Goal: Task Accomplishment & Management: Use online tool/utility

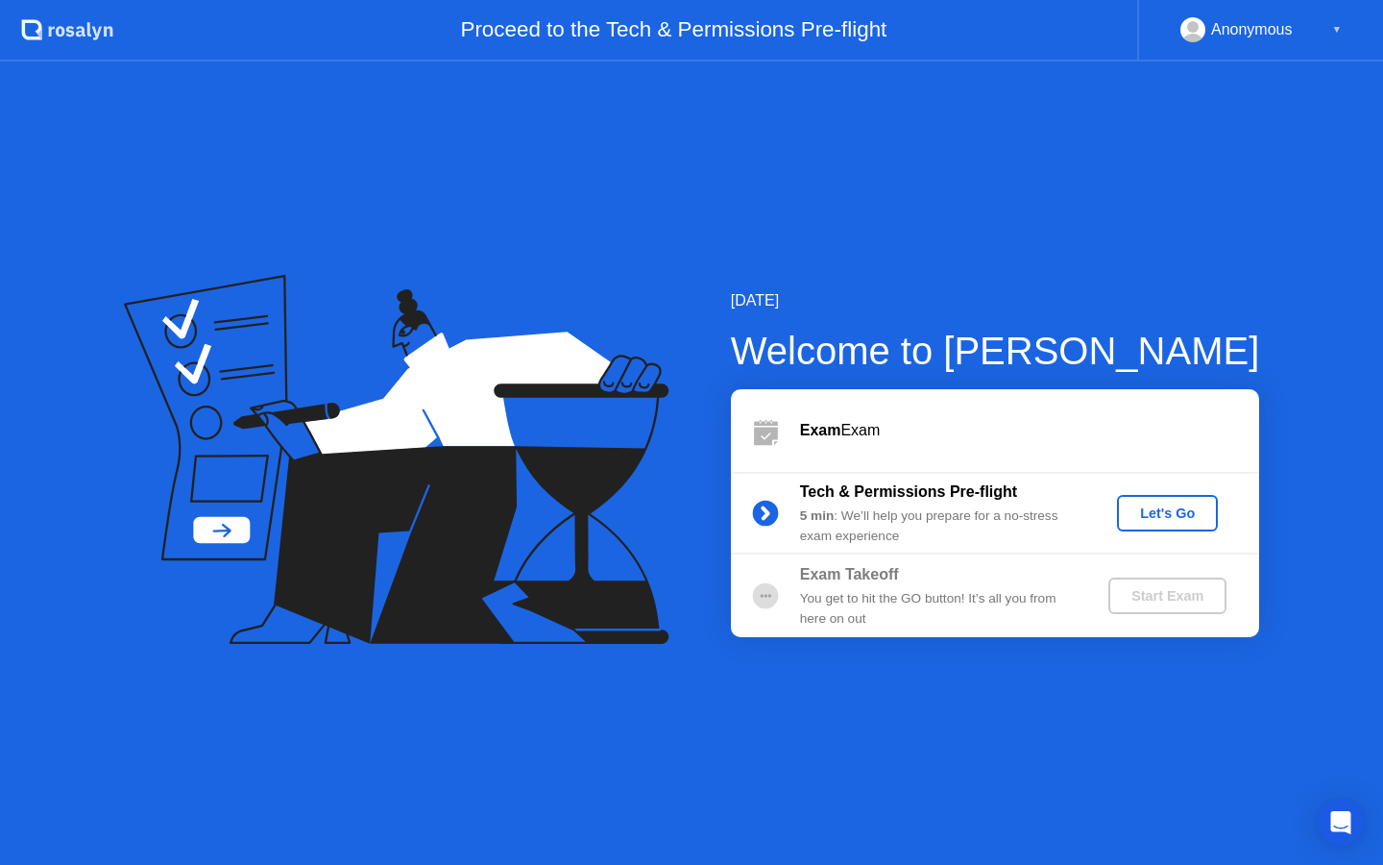
click at [1191, 506] on div "Let's Go" at bounding box center [1168, 512] width 86 height 15
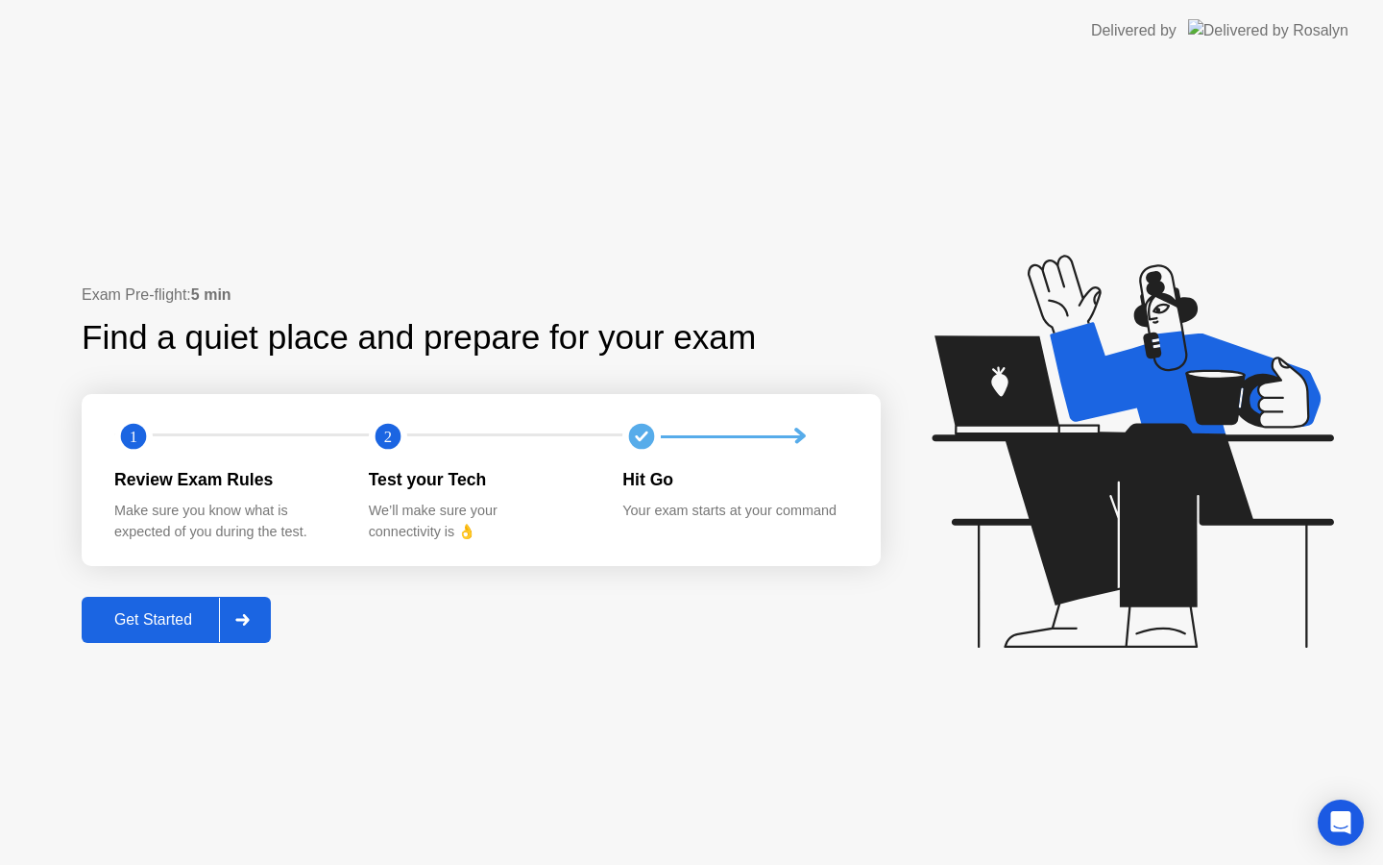
click at [232, 625] on div at bounding box center [242, 620] width 46 height 44
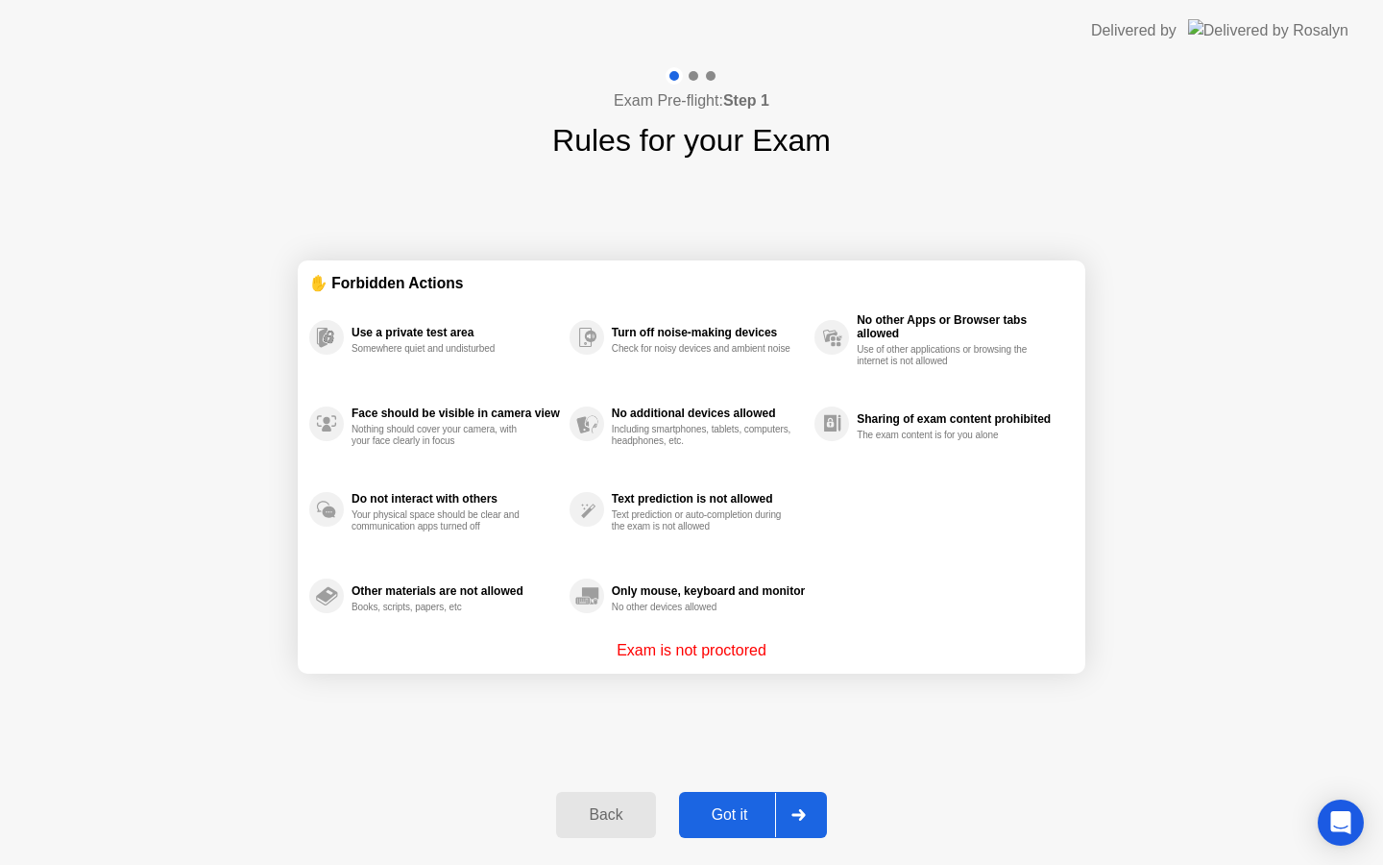
click at [824, 816] on button "Got it" at bounding box center [753, 815] width 148 height 46
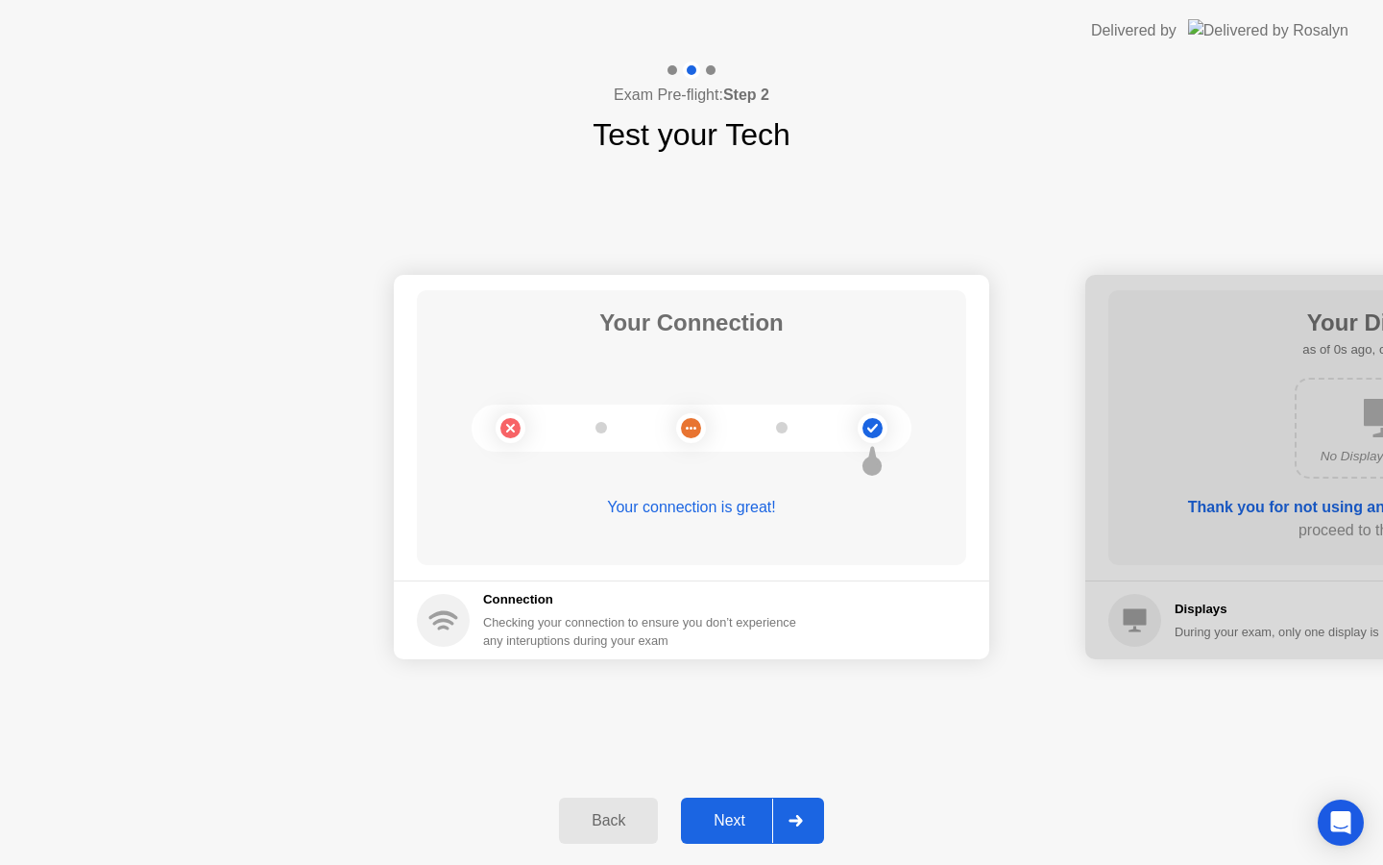
click at [819, 818] on button "Next" at bounding box center [752, 820] width 143 height 46
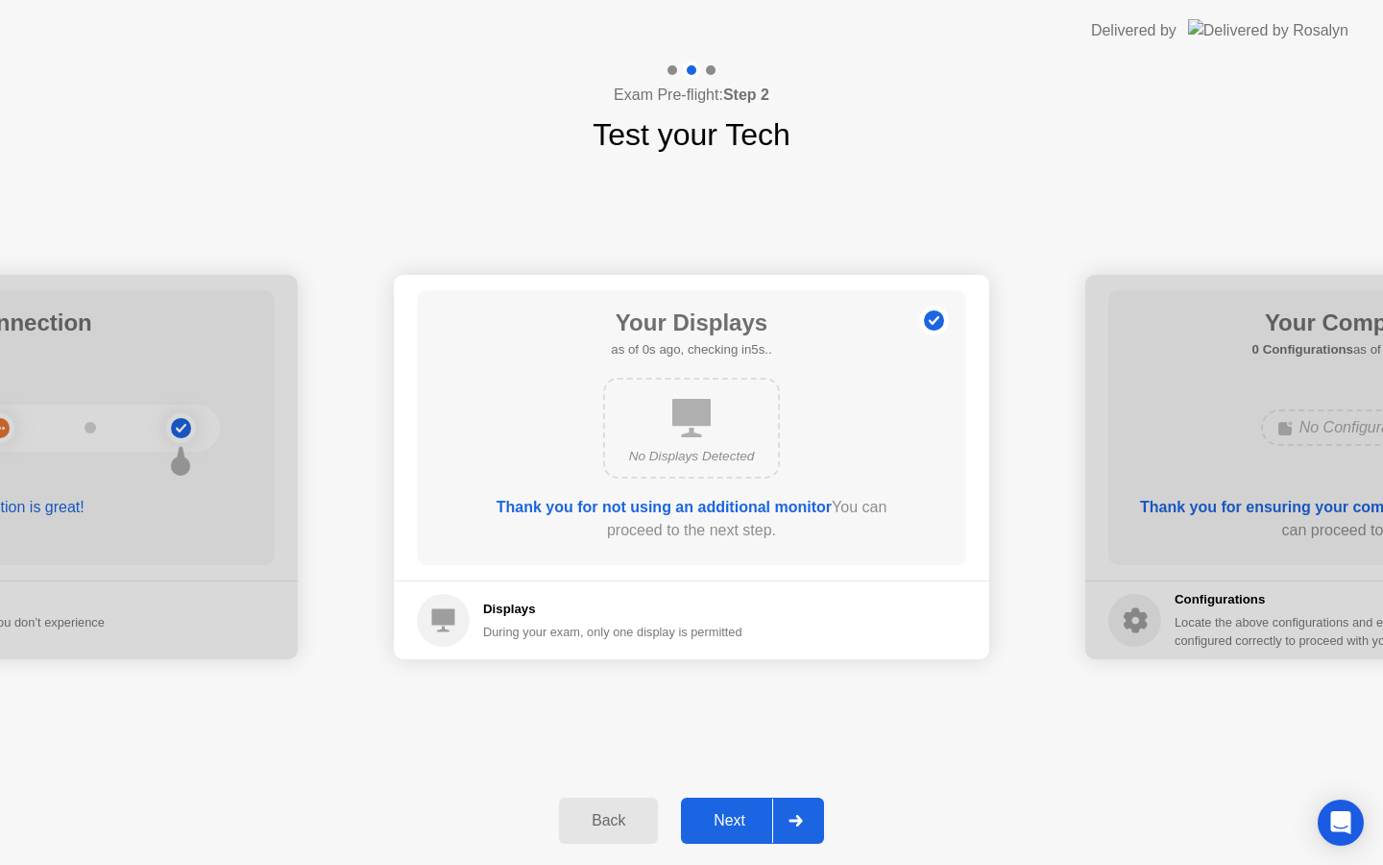
click at [819, 817] on button "Next" at bounding box center [752, 820] width 143 height 46
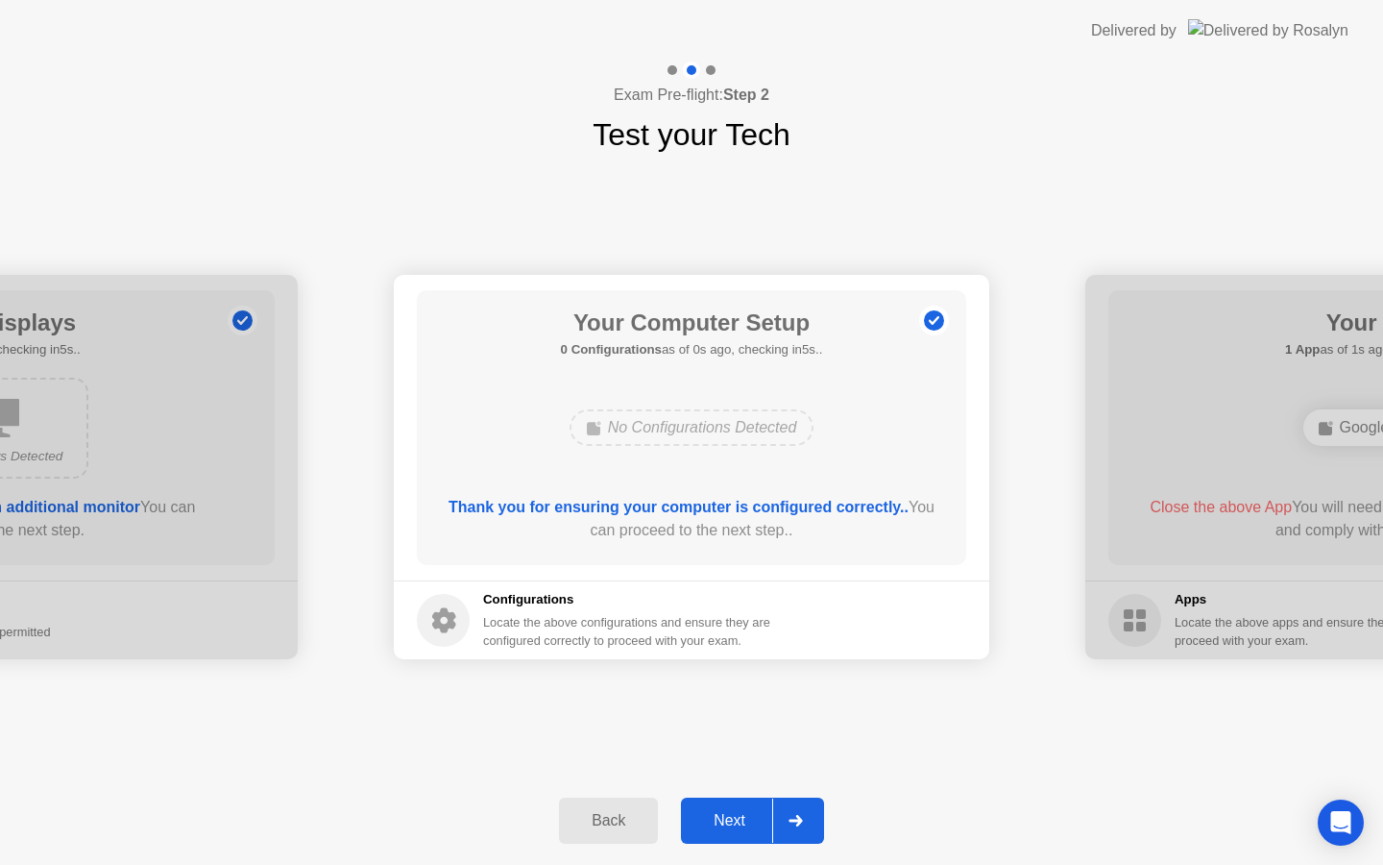
click at [819, 817] on button "Next" at bounding box center [752, 820] width 143 height 46
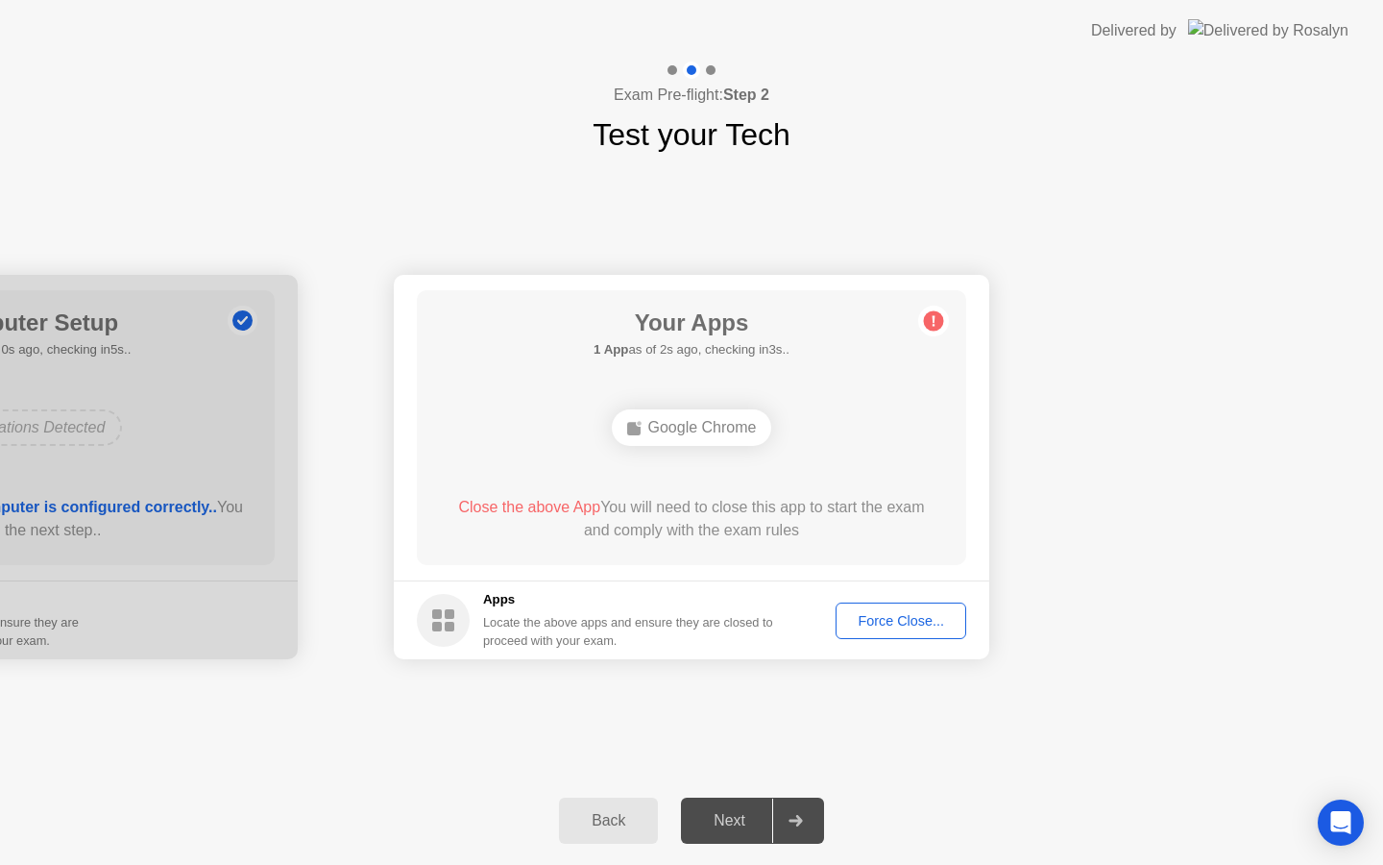
click at [945, 613] on div "Force Close..." at bounding box center [901, 620] width 117 height 15
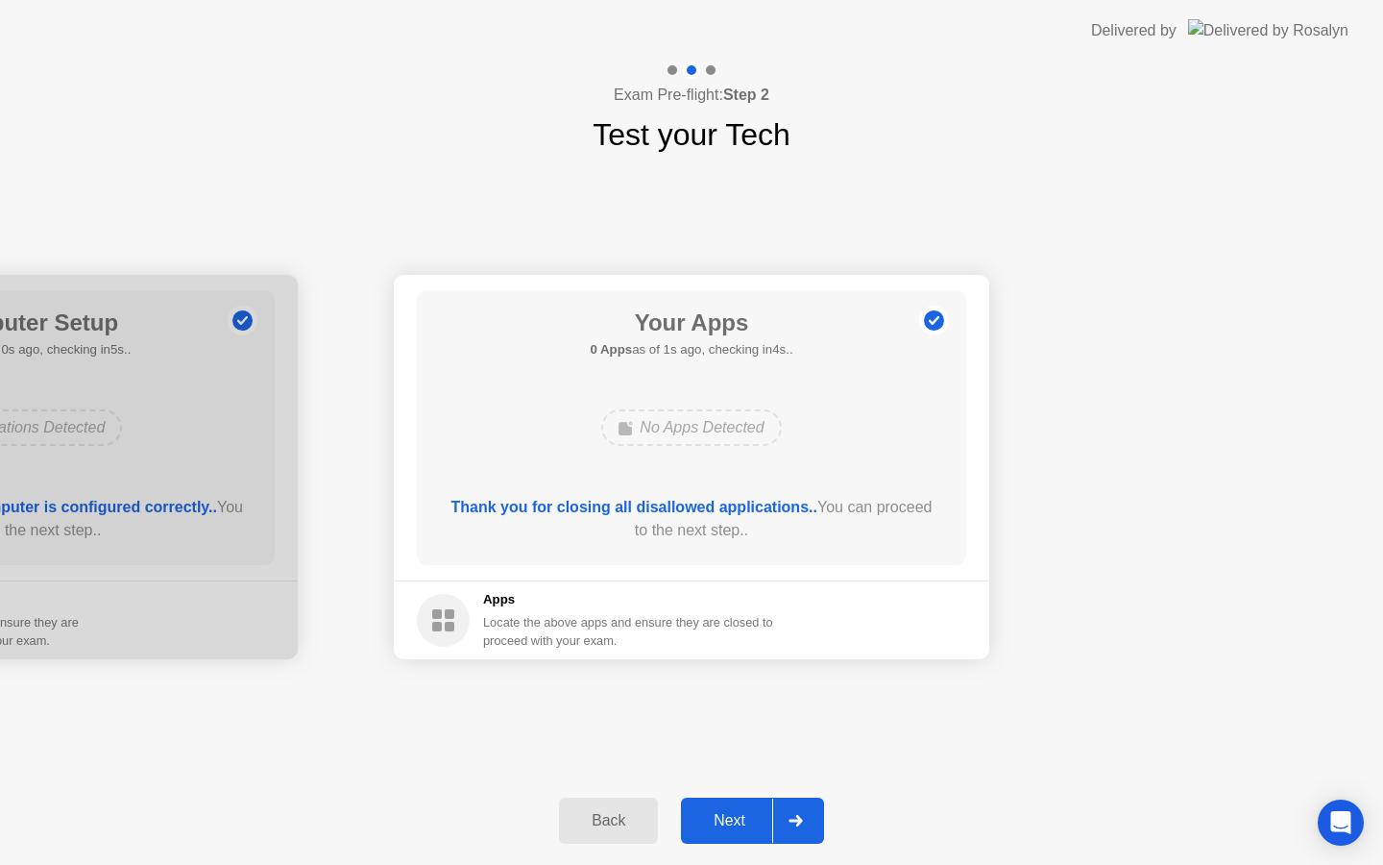
click at [795, 811] on div at bounding box center [795, 820] width 46 height 44
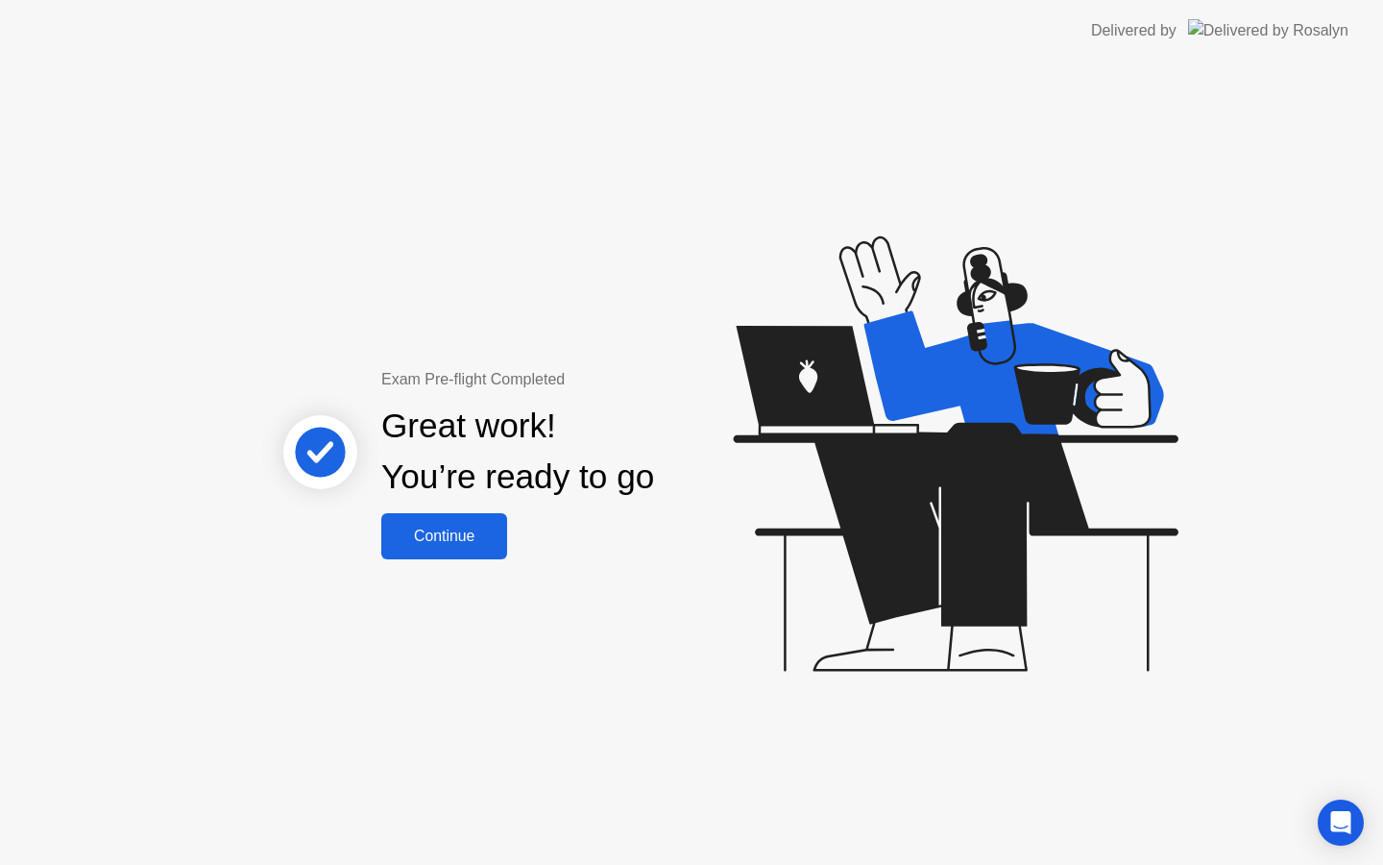
click at [499, 531] on div "Continue" at bounding box center [444, 535] width 114 height 17
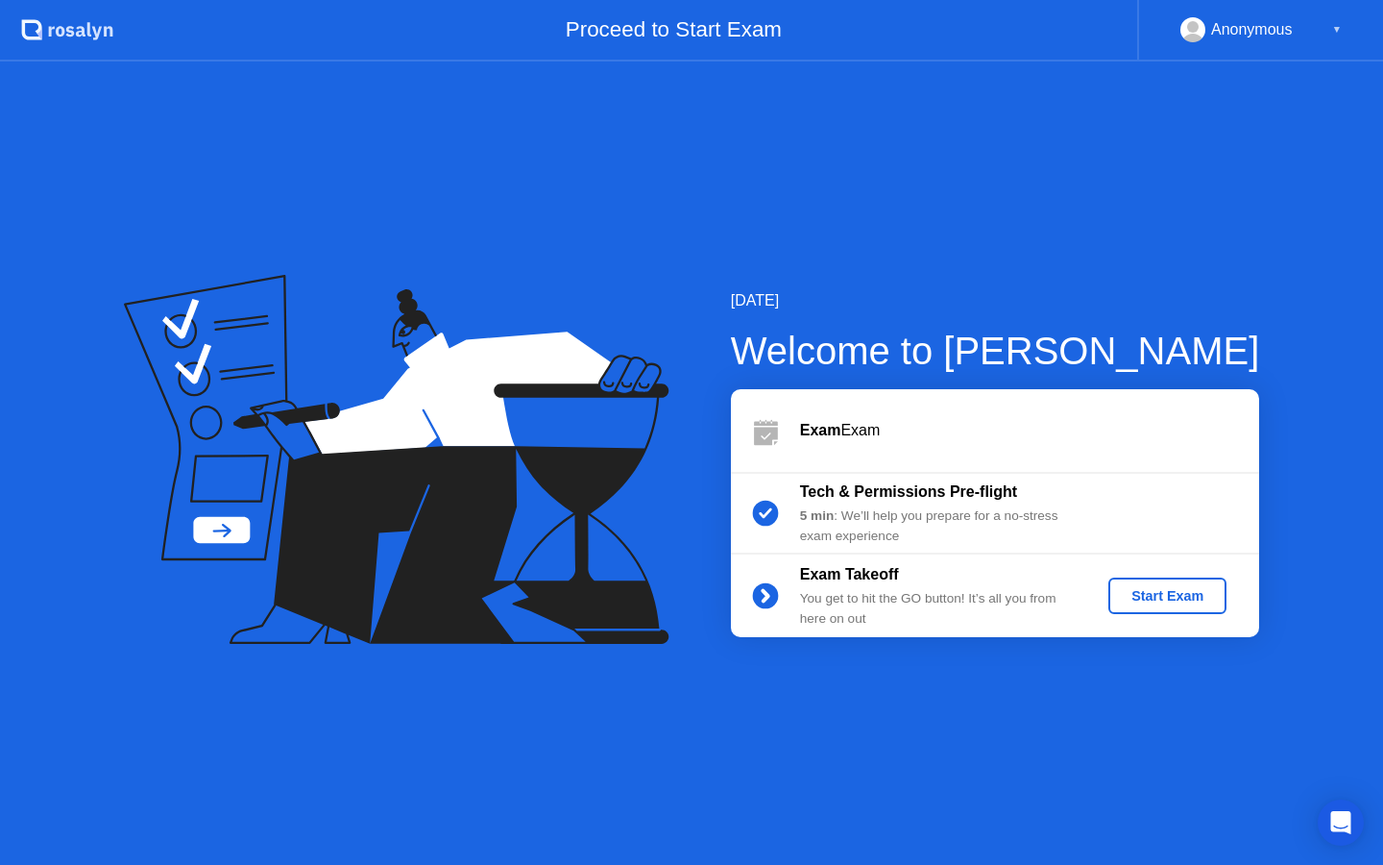
click at [1186, 597] on div "Start Exam" at bounding box center [1167, 595] width 103 height 15
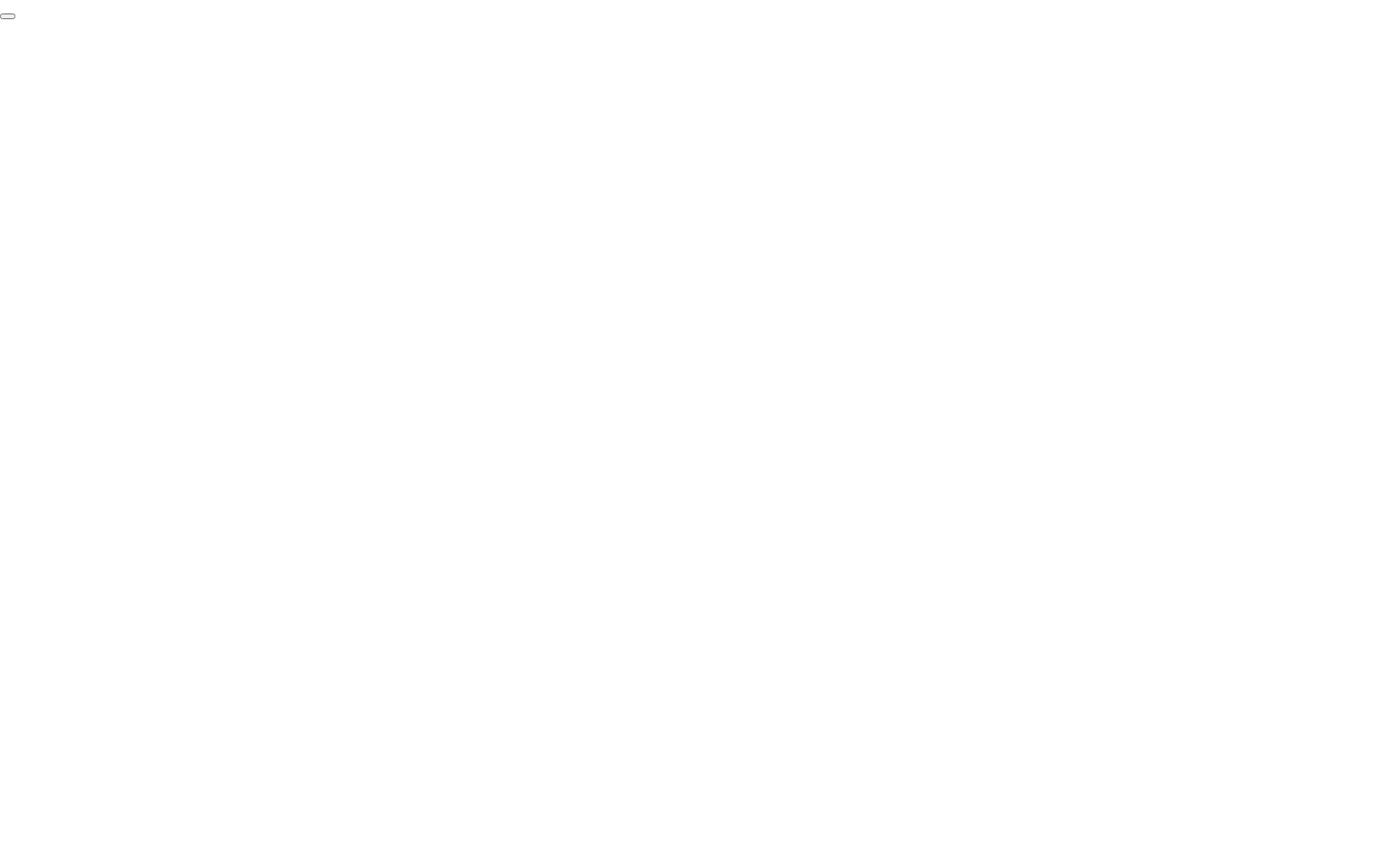
click div "End Proctoring Session"
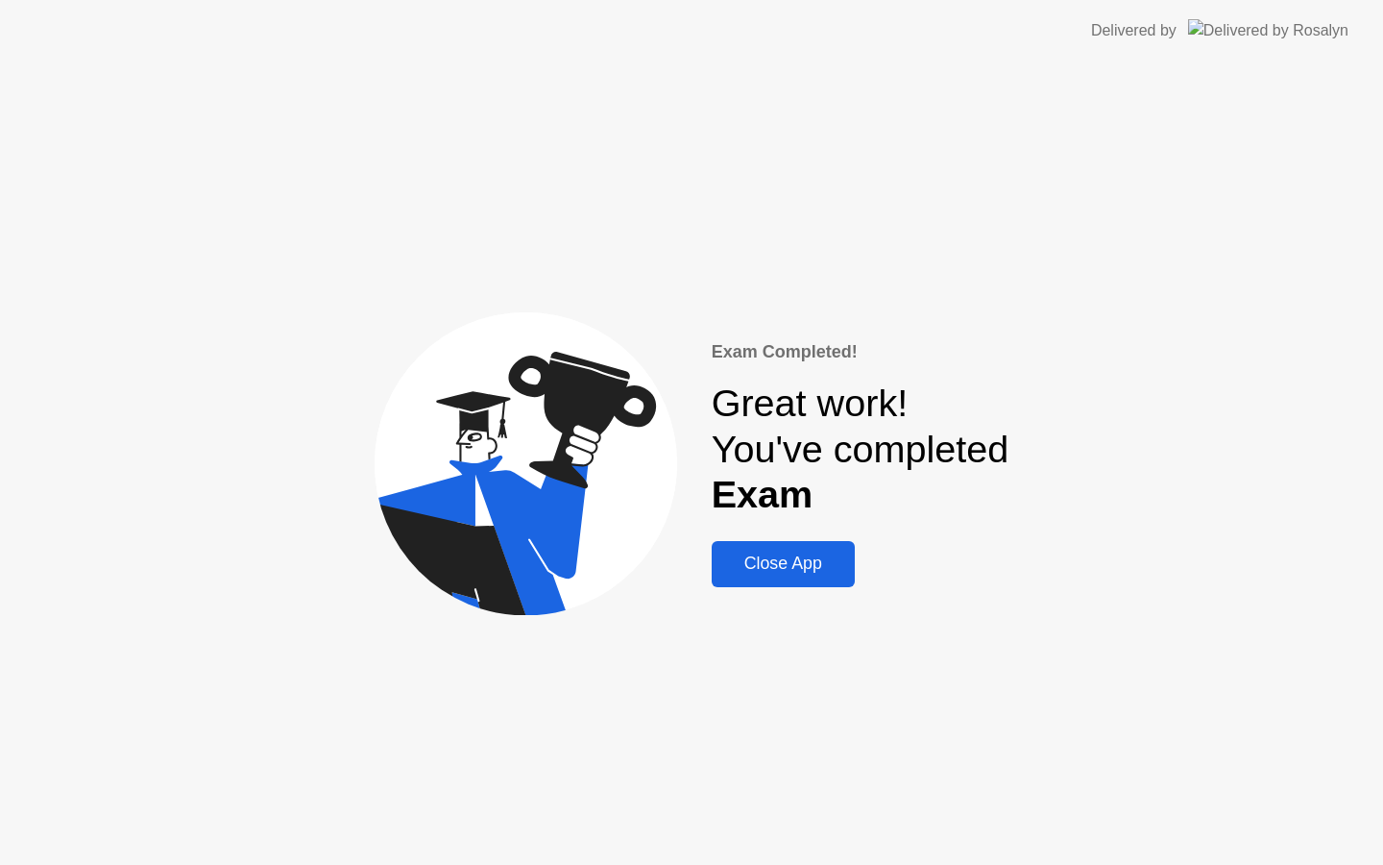
click at [841, 573] on div "Close App" at bounding box center [784, 563] width 132 height 20
